Goal: Task Accomplishment & Management: Manage account settings

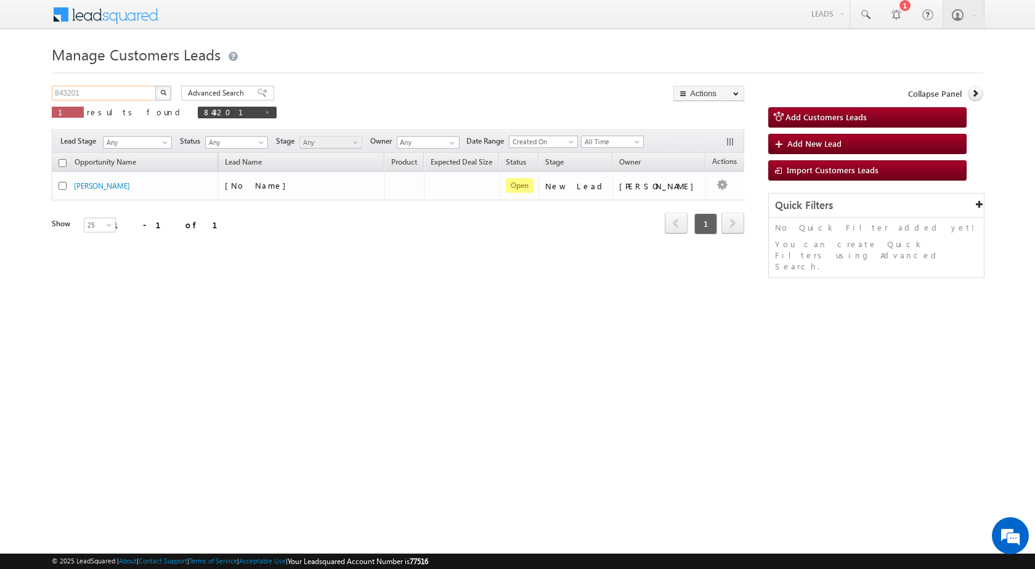
click at [99, 100] on input "843201" at bounding box center [104, 93] width 105 height 15
paste input "7123"
type input "847123"
click at [166, 92] on img "button" at bounding box center [163, 92] width 6 height 6
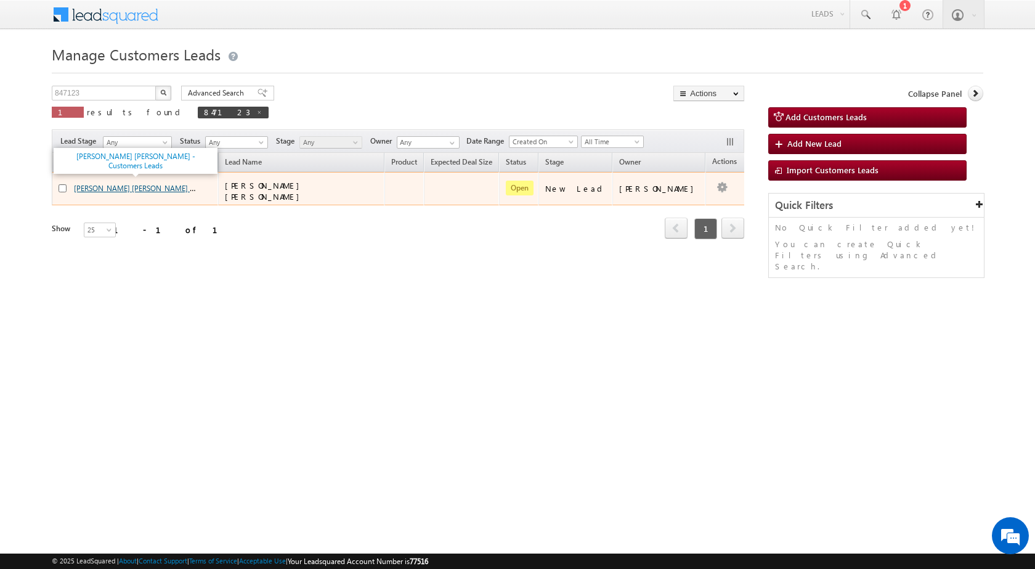
click at [102, 188] on link "[PERSON_NAME] [PERSON_NAME] - Customers Leads" at bounding box center [161, 187] width 175 height 10
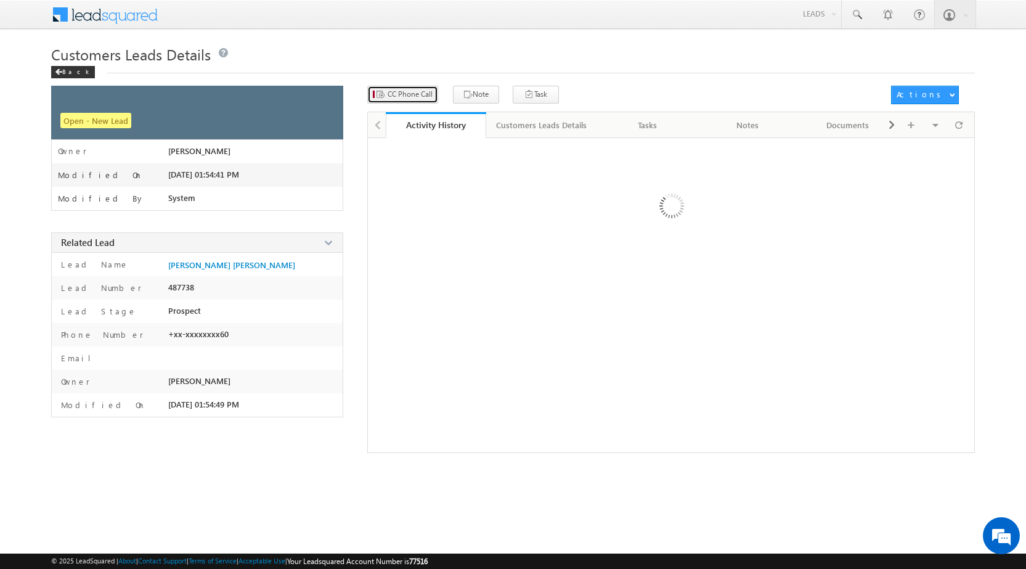
click at [418, 92] on span "CC Phone Call" at bounding box center [410, 94] width 45 height 11
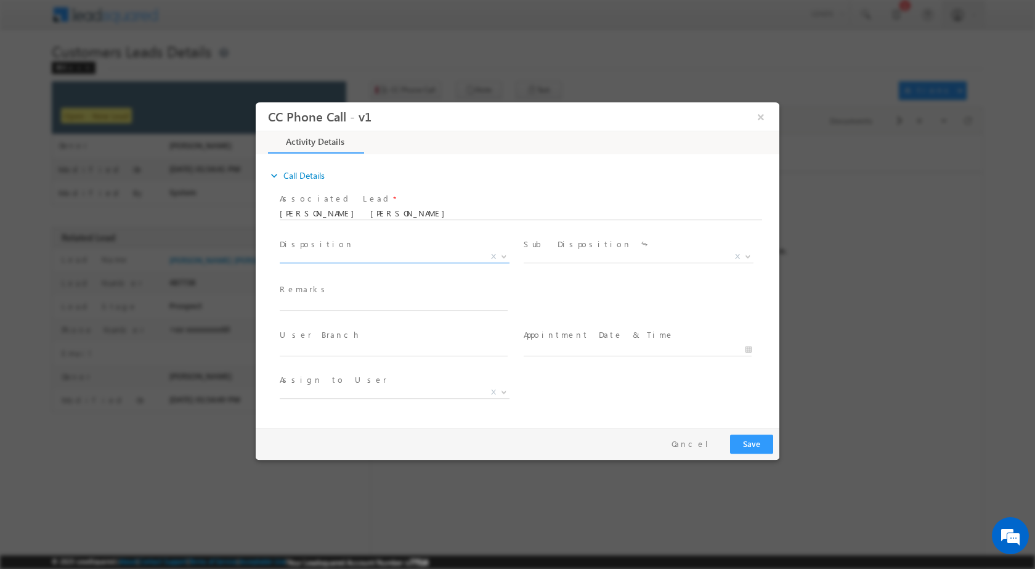
click at [502, 256] on b at bounding box center [503, 255] width 7 height 4
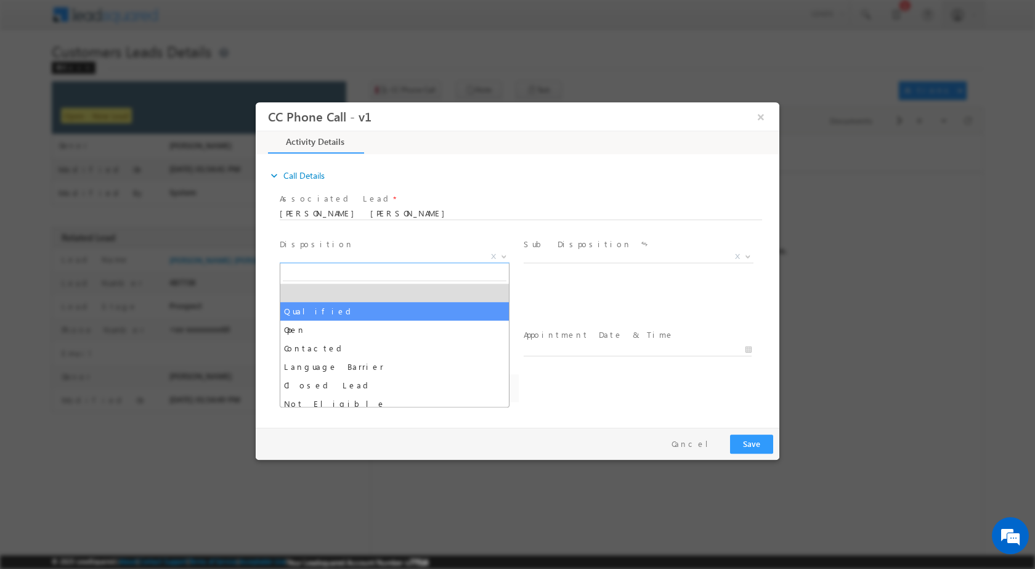
drag, startPoint x: 390, startPoint y: 310, endPoint x: 634, endPoint y: 263, distance: 248.6
select select "Qualified"
select select "adesh.kumar1@sgrlimited.in"
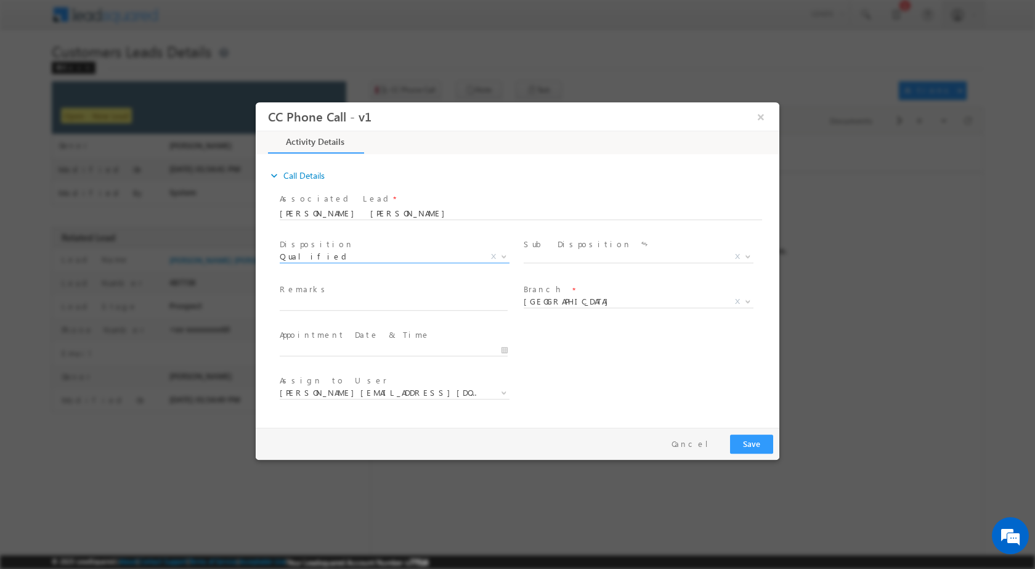
click at [756, 260] on div "Sale Marked X" at bounding box center [643, 258] width 239 height 14
click at [748, 259] on span at bounding box center [747, 256] width 12 height 16
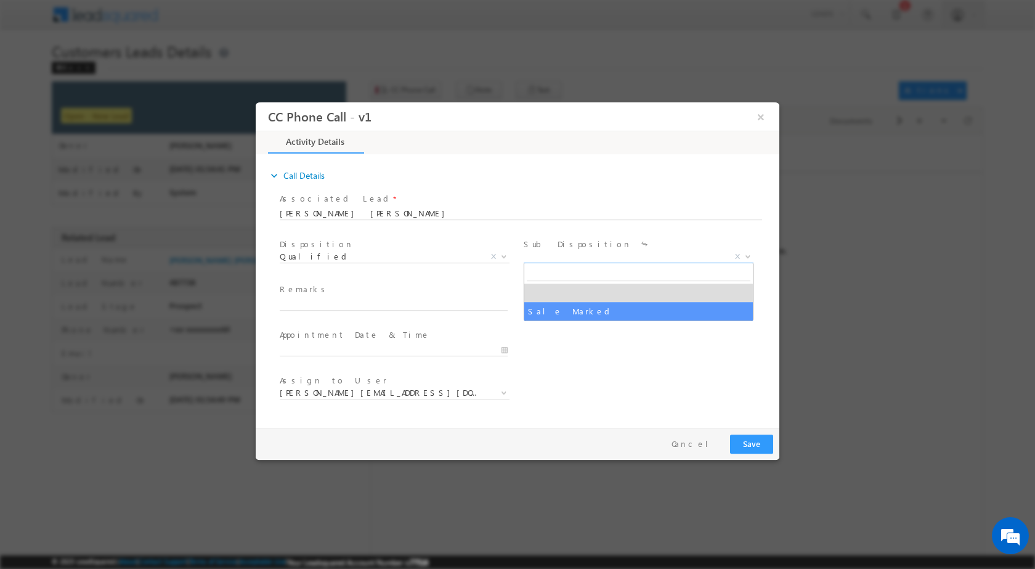
select select "Sale Marked"
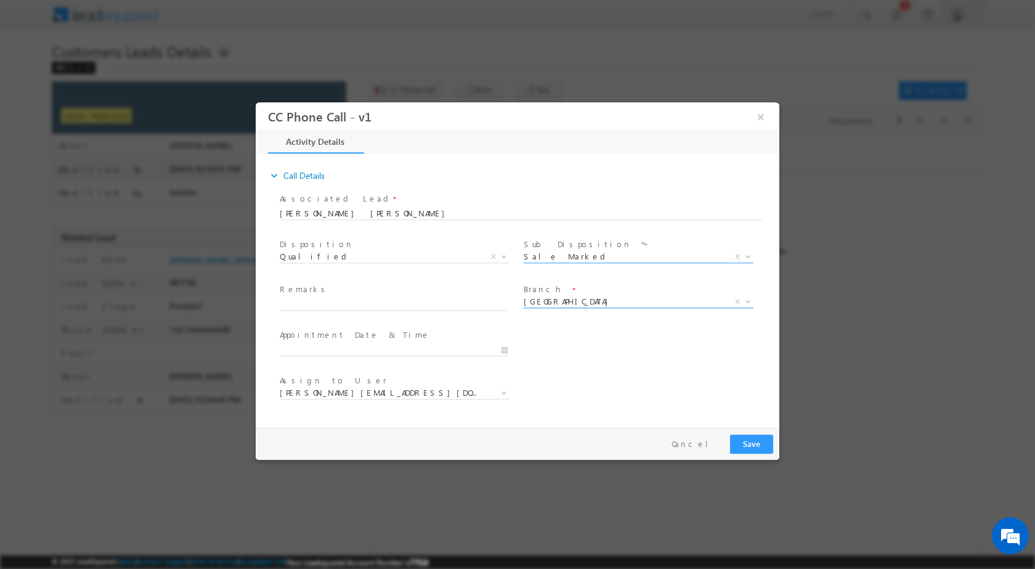
click at [639, 296] on span "Dehradun" at bounding box center [624, 300] width 200 height 11
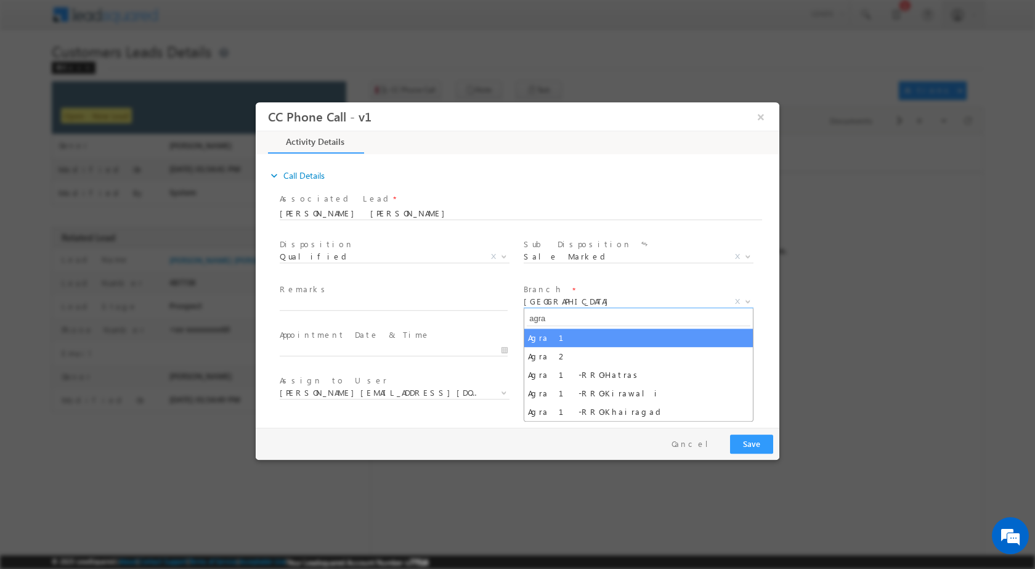
type input "agra"
select select "Agra 1"
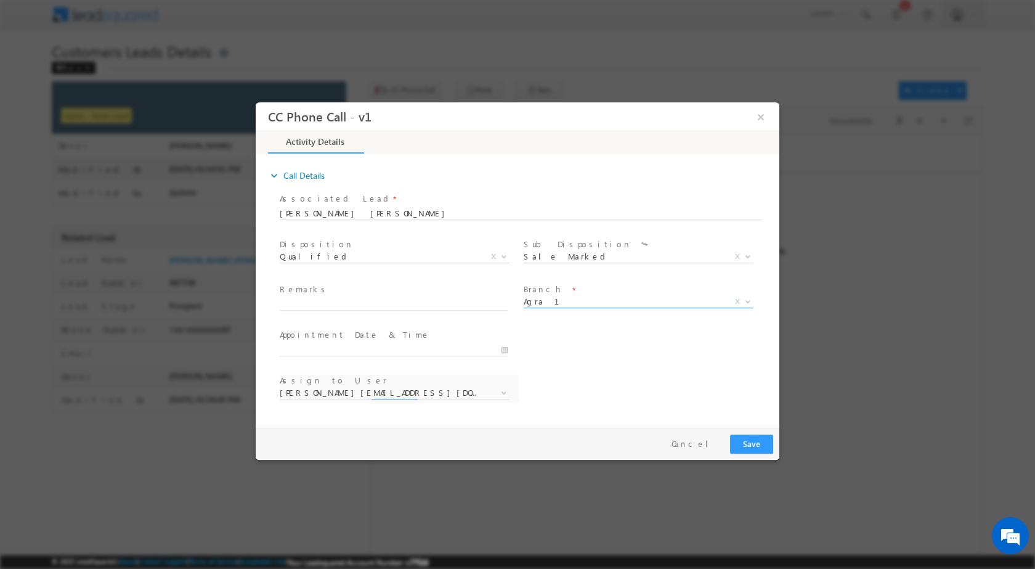
select select "abhishek.parashar1@sgrlimited.in"
click at [506, 346] on input "09/08/2025 2:52 PM" at bounding box center [394, 349] width 228 height 12
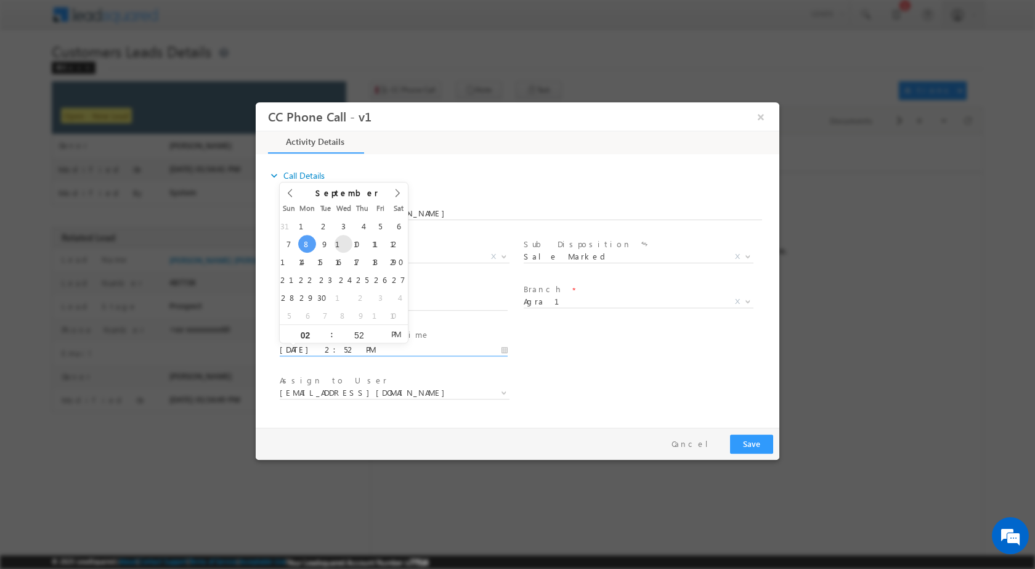
type input "09/10/2025 2:52 PM"
type input "12"
type input "09/10/2025 12:52 PM"
click at [353, 331] on input "52" at bounding box center [358, 334] width 51 height 8
type input "00"
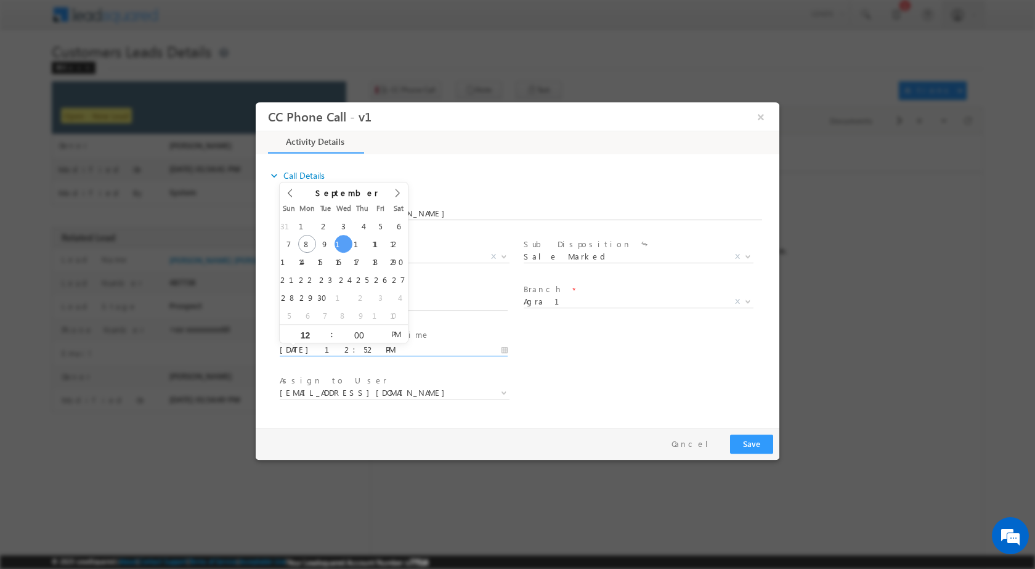
type input "09/10/2025 12:00 PM"
drag, startPoint x: 634, startPoint y: 382, endPoint x: 672, endPoint y: 375, distance: 38.9
click at [634, 383] on div "Assign to User * abhishek.parashar1@sgrlimited.in akash.rathore@sgrlimited.in a…" at bounding box center [528, 394] width 502 height 46
click at [498, 393] on span at bounding box center [503, 392] width 12 height 16
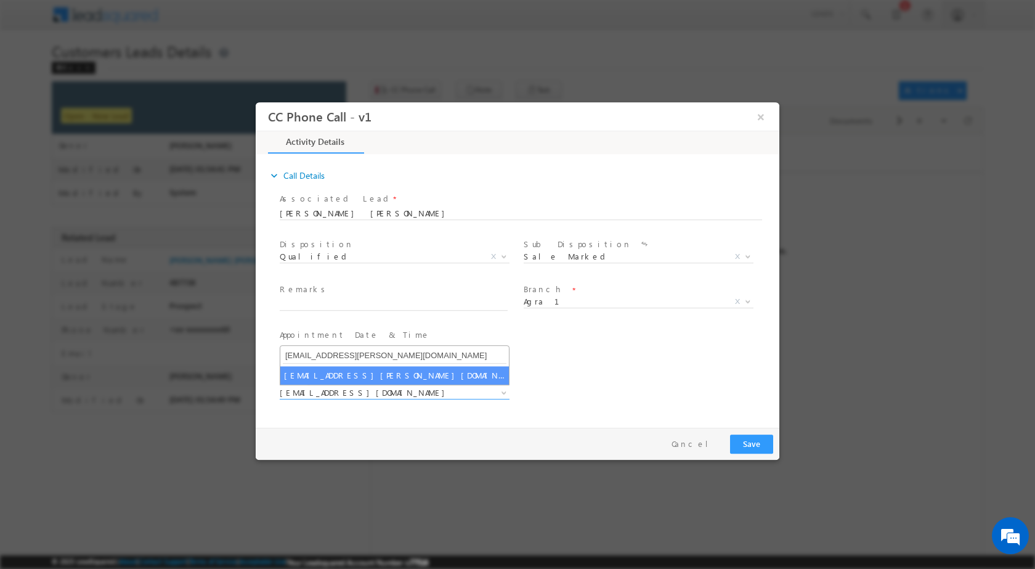
type input "sani.tomar@sgrlimited.in"
select select "sani.tomar@sgrlimited.in"
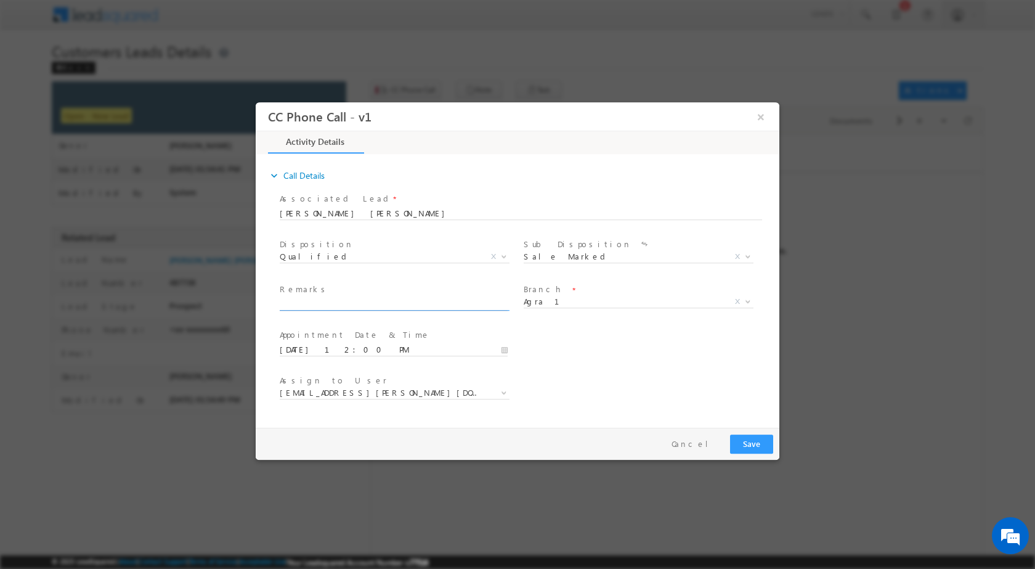
click at [349, 308] on input "text" at bounding box center [394, 304] width 228 height 12
paste input "08/09-Customer Name is DHARMENDRA KUMAR KUSWAH Customer age is 45 yrs Loan type…"
type input "08/09-Customer Name is DHARMENDRA KUMAR KUSWAH Customer age is 45 yrs Loan type…"
click at [754, 443] on button "Save" at bounding box center [751, 443] width 43 height 19
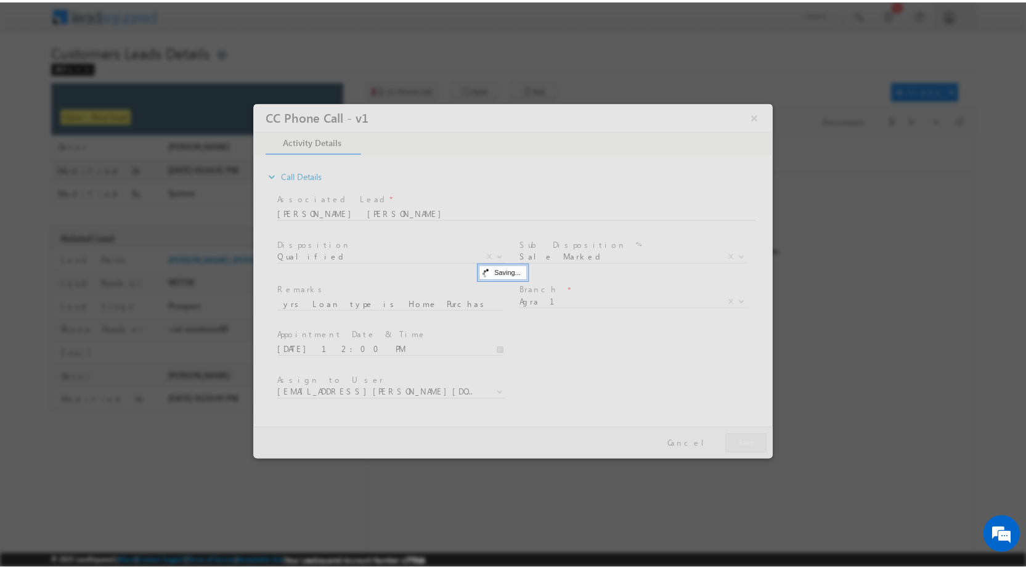
scroll to position [0, 0]
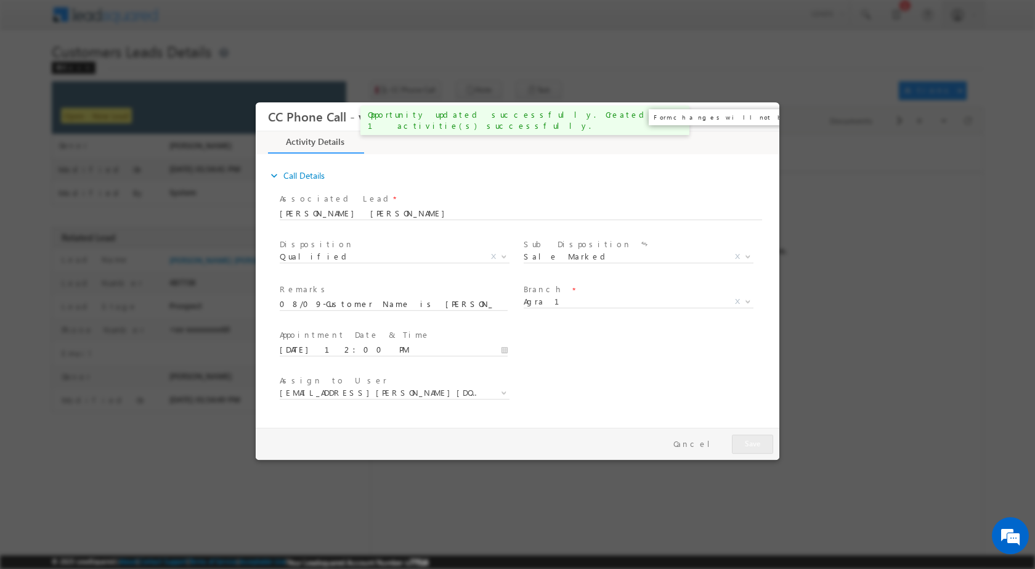
click at [757, 124] on button "×" at bounding box center [761, 116] width 21 height 23
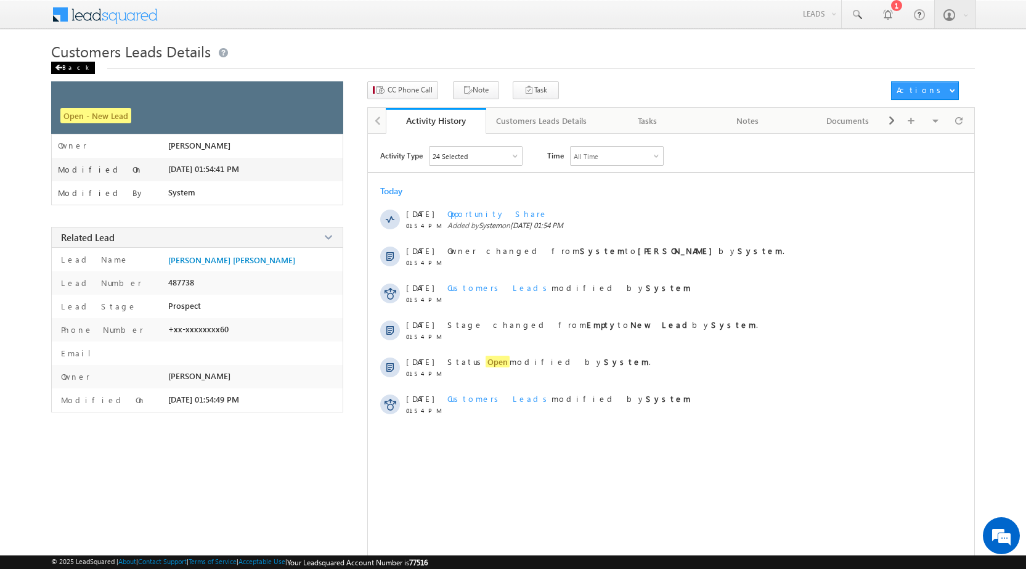
click at [57, 62] on div "Back" at bounding box center [73, 68] width 44 height 12
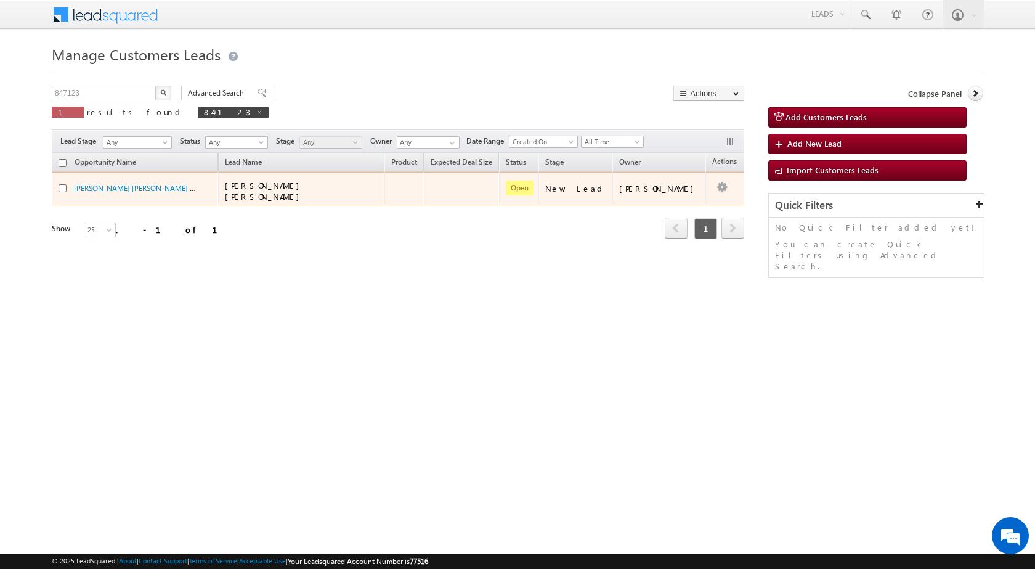
click at [712, 182] on td "Edit Change Owner Change Stage Add Activity Add Task Delete" at bounding box center [731, 188] width 51 height 33
click at [685, 192] on td "[PERSON_NAME]" at bounding box center [659, 188] width 93 height 33
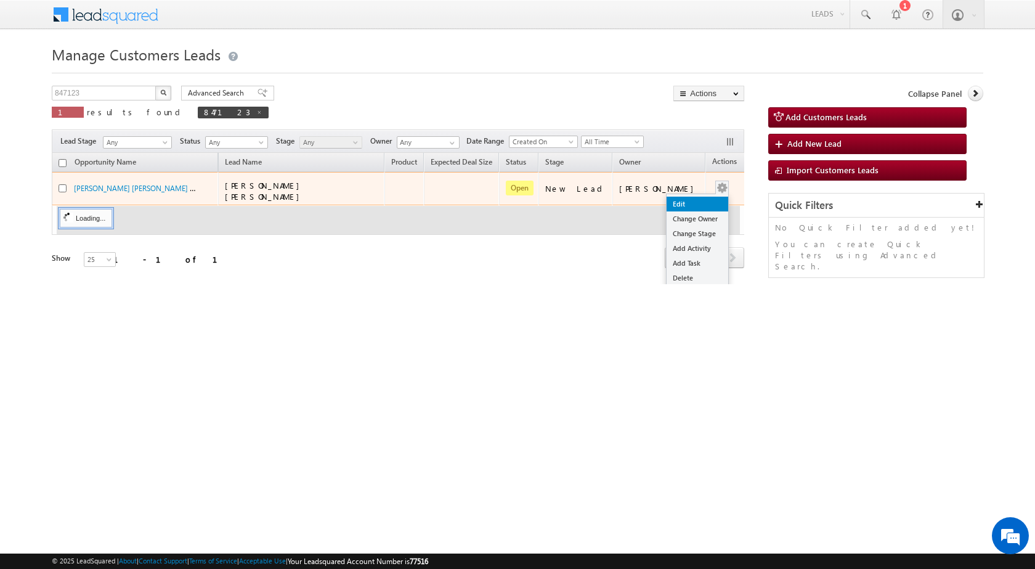
click at [703, 201] on link "Edit" at bounding box center [698, 204] width 62 height 15
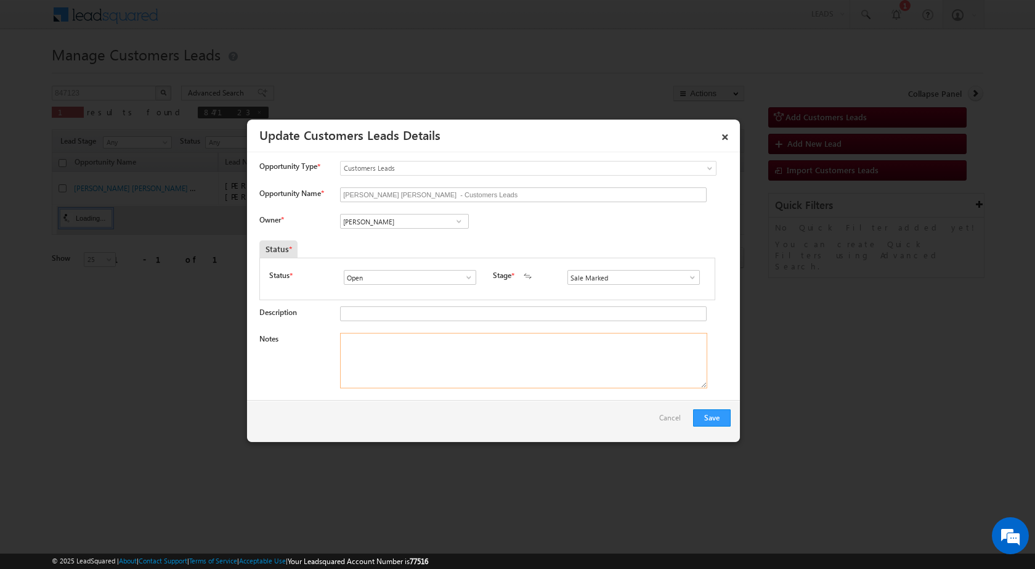
click at [448, 347] on textarea "Notes" at bounding box center [523, 360] width 367 height 55
paste textarea "08/09-Customer Name is DHARMENDRA KUMAR KUSWAH Customer age is 45 yrs Loan type…"
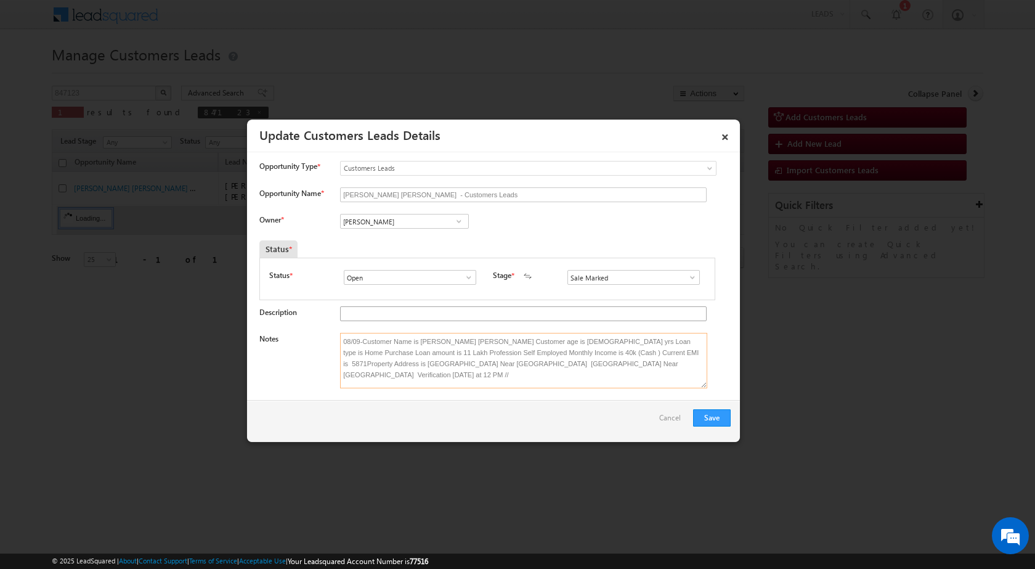
scroll to position [2, 0]
type textarea "08/09-Customer Name is DHARMENDRA KUMAR KUSWAH Customer age is 45 yrs Loan type…"
click at [460, 223] on span at bounding box center [459, 221] width 12 height 10
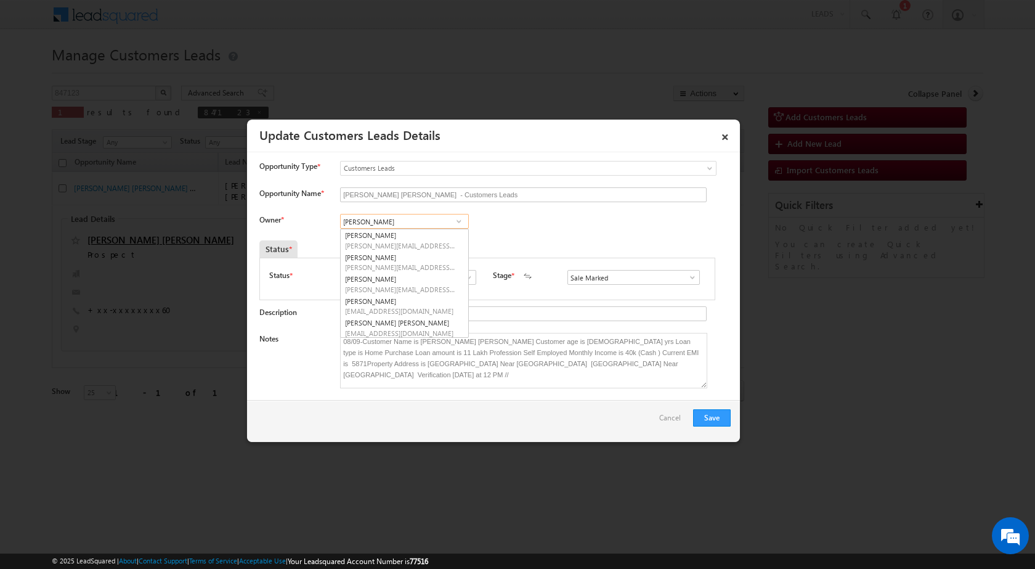
paste input "sani.tomar@sgrlimited.in"
click at [379, 251] on ul "Sani Tomar sani.tomar@sgrlimited.in" at bounding box center [404, 240] width 129 height 23
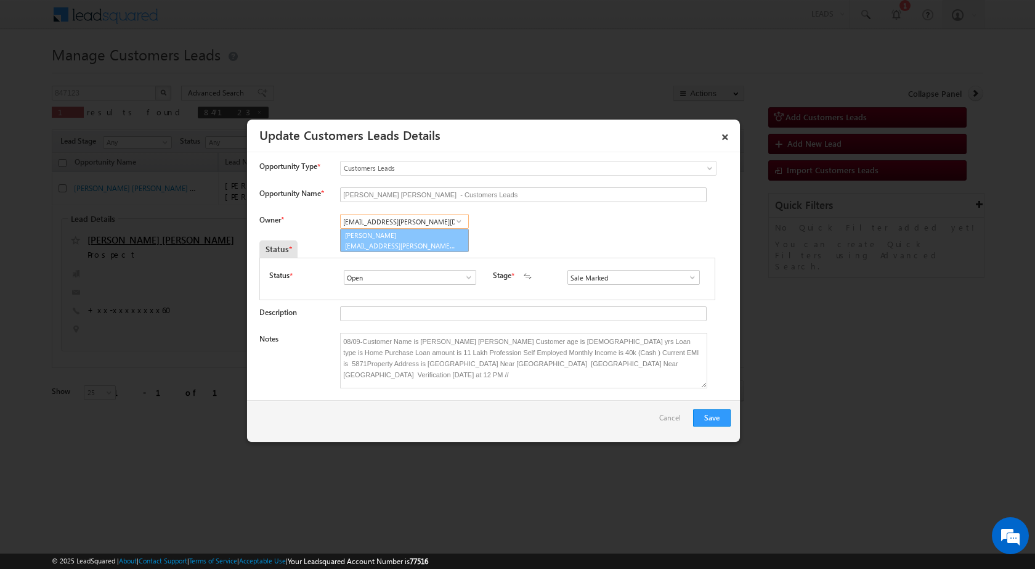
click at [384, 245] on span "sani.tomar@sgrlimited.in" at bounding box center [400, 245] width 111 height 9
type input "Sani Tomar"
click at [721, 415] on button "Save" at bounding box center [712, 417] width 38 height 17
